Goal: Task Accomplishment & Management: Manage account settings

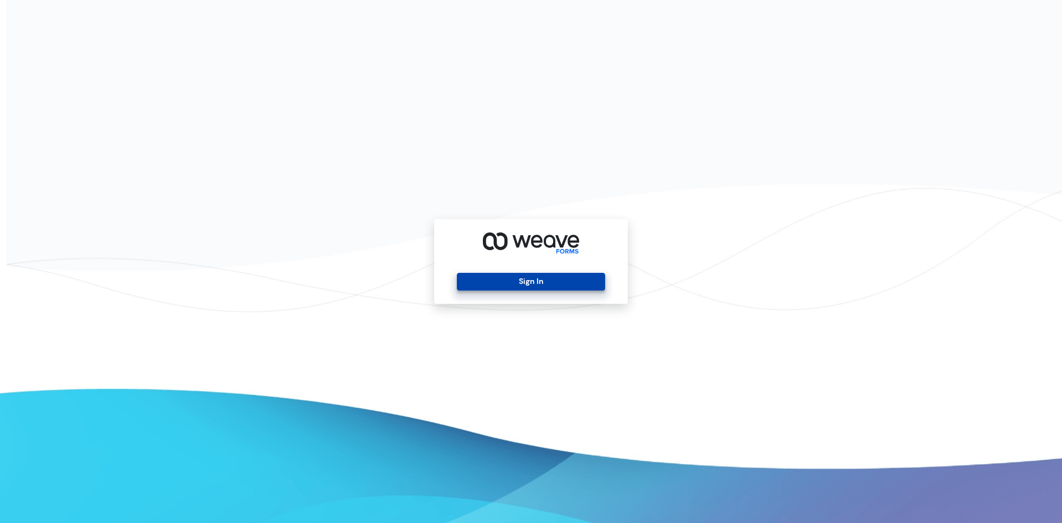
drag, startPoint x: 538, startPoint y: 281, endPoint x: 538, endPoint y: 275, distance: 6.1
click at [538, 280] on button "Sign In" at bounding box center [531, 282] width 148 height 18
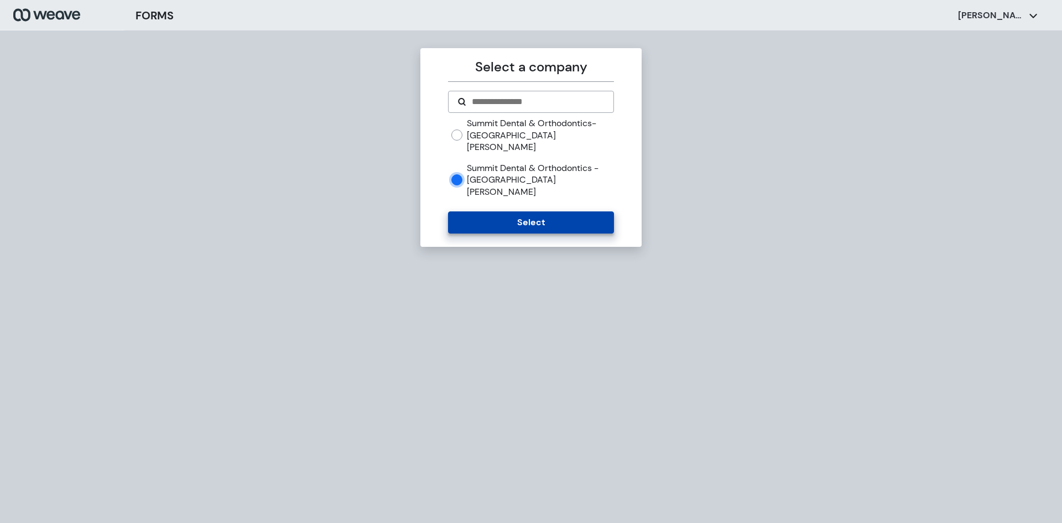
click at [496, 211] on button "Select" at bounding box center [530, 222] width 165 height 22
